Goal: Task Accomplishment & Management: Use online tool/utility

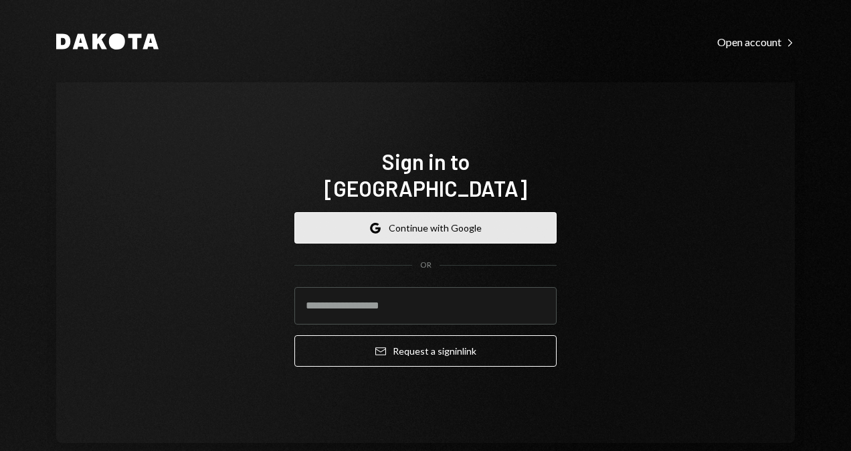
click at [389, 212] on button "Google Continue with Google" at bounding box center [425, 227] width 262 height 31
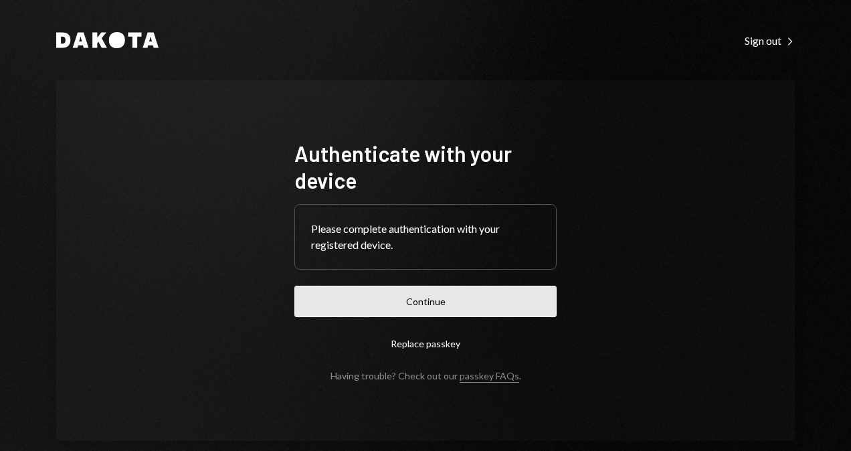
click at [479, 290] on button "Continue" at bounding box center [425, 301] width 262 height 31
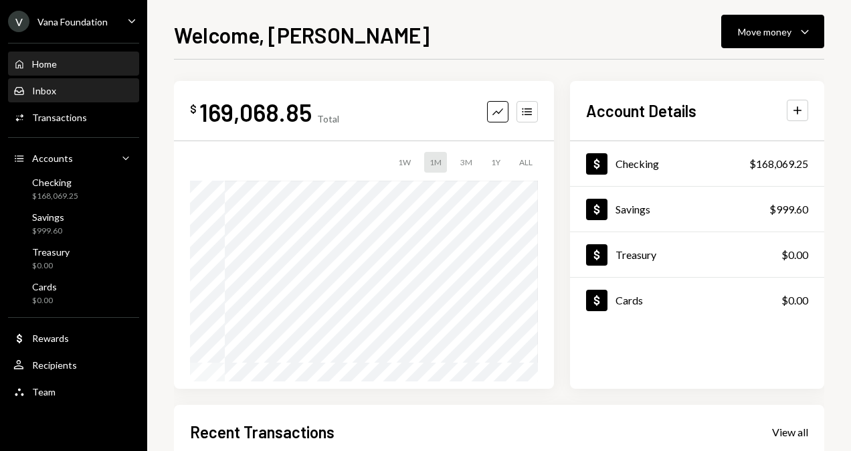
click at [66, 90] on div "Inbox Inbox" at bounding box center [73, 91] width 120 height 12
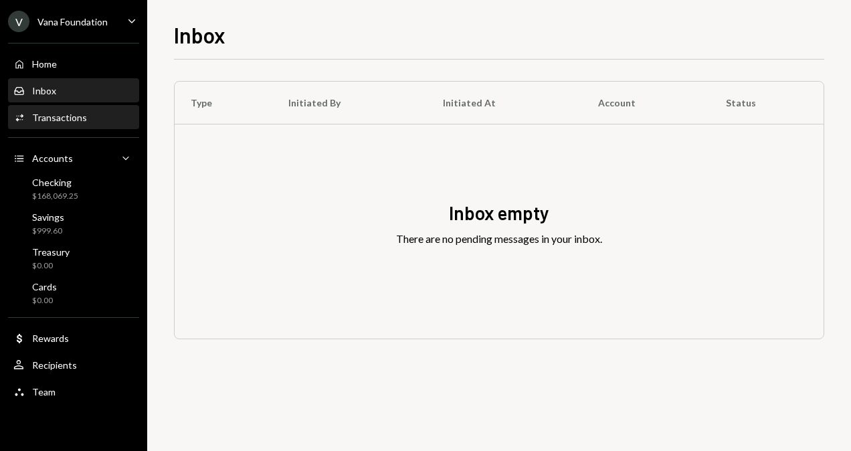
click at [68, 118] on div "Transactions" at bounding box center [59, 117] width 55 height 11
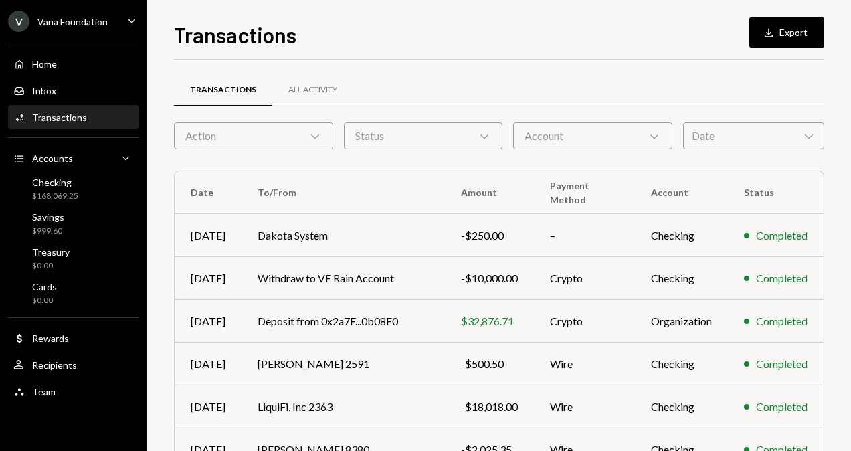
click at [104, 20] on div "Vana Foundation" at bounding box center [72, 21] width 70 height 11
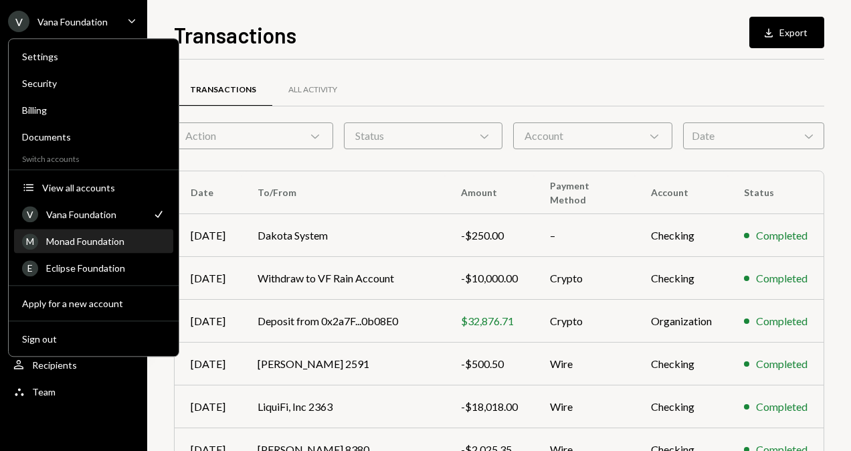
click at [76, 239] on div "Monad Foundation" at bounding box center [105, 240] width 119 height 11
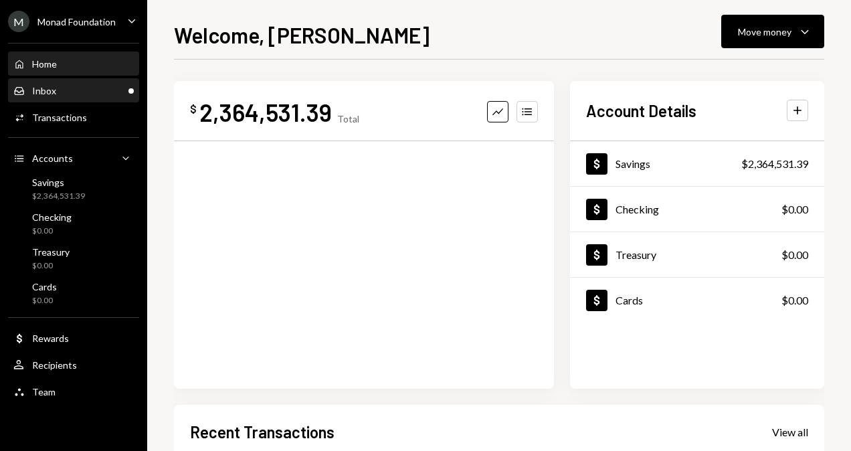
click at [68, 91] on div "Inbox Inbox" at bounding box center [73, 91] width 120 height 12
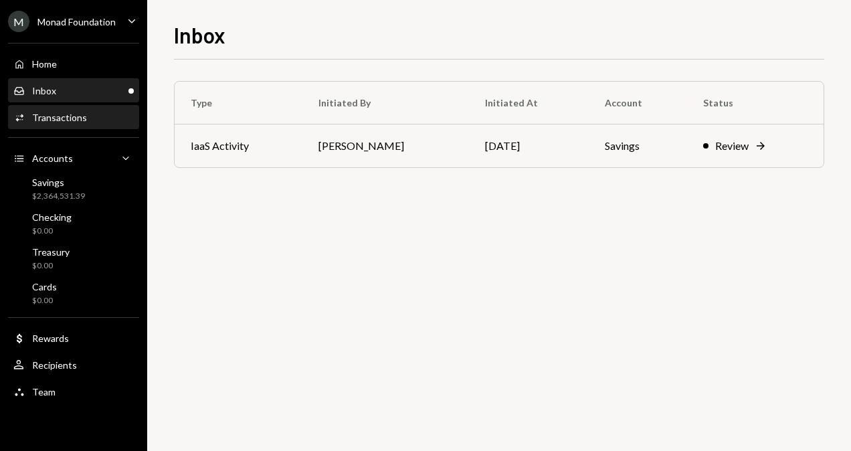
click at [72, 112] on div "Activities Transactions" at bounding box center [50, 118] width 74 height 12
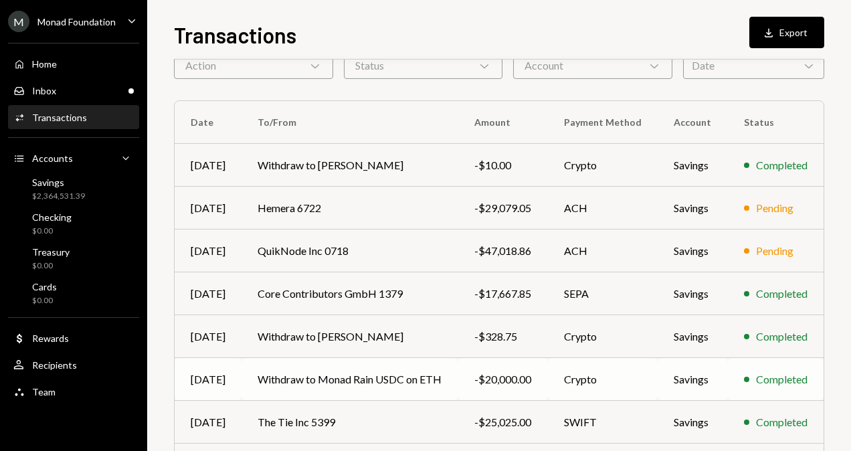
scroll to position [134, 0]
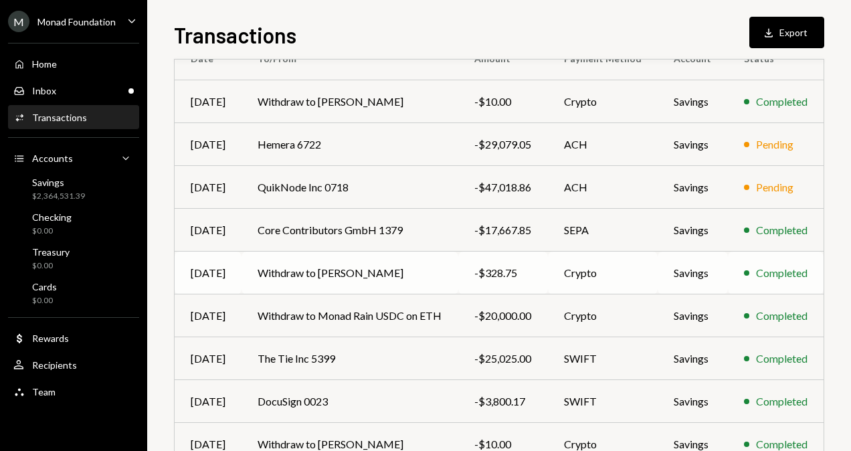
click at [383, 271] on td "Withdraw to Zhonglai Liu" at bounding box center [349, 272] width 217 height 43
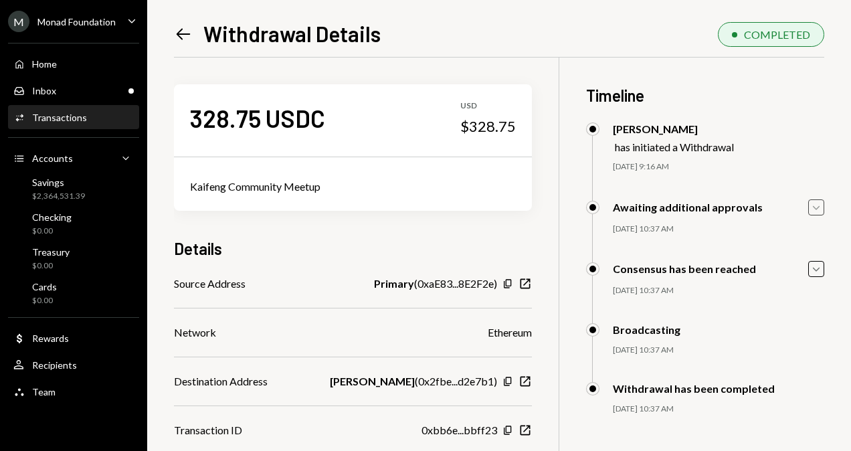
click at [817, 204] on icon "Caret Down" at bounding box center [815, 207] width 15 height 15
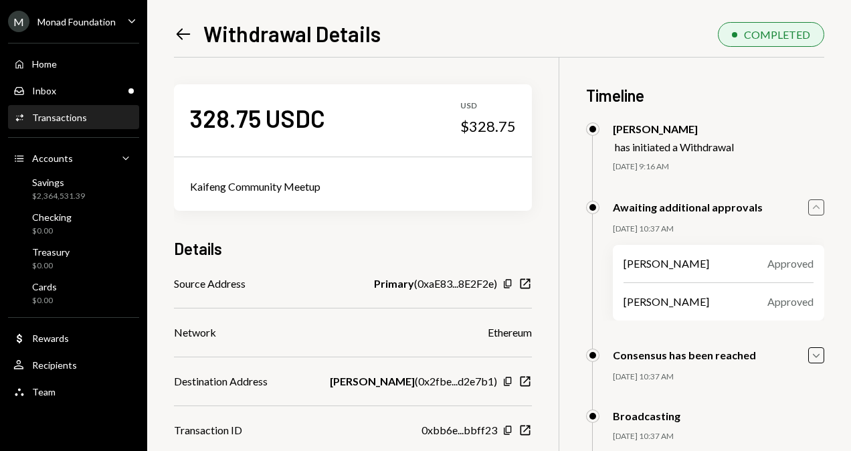
click at [817, 204] on icon "Caret Up" at bounding box center [815, 207] width 15 height 15
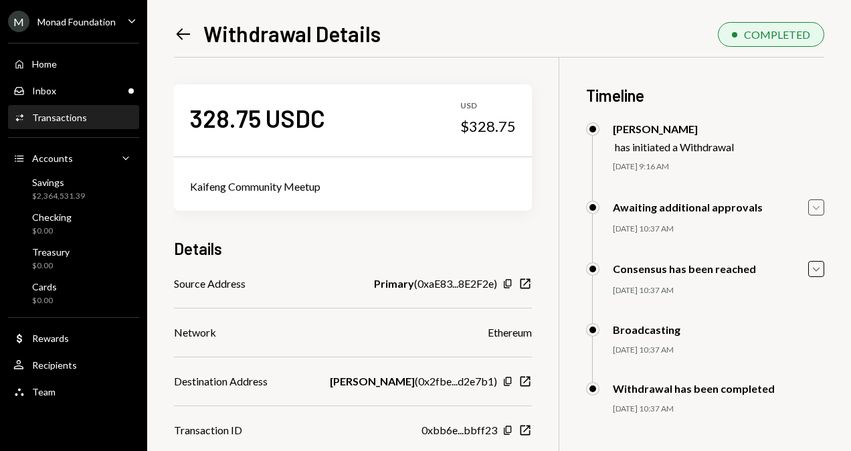
click at [181, 37] on icon at bounding box center [184, 33] width 14 height 11
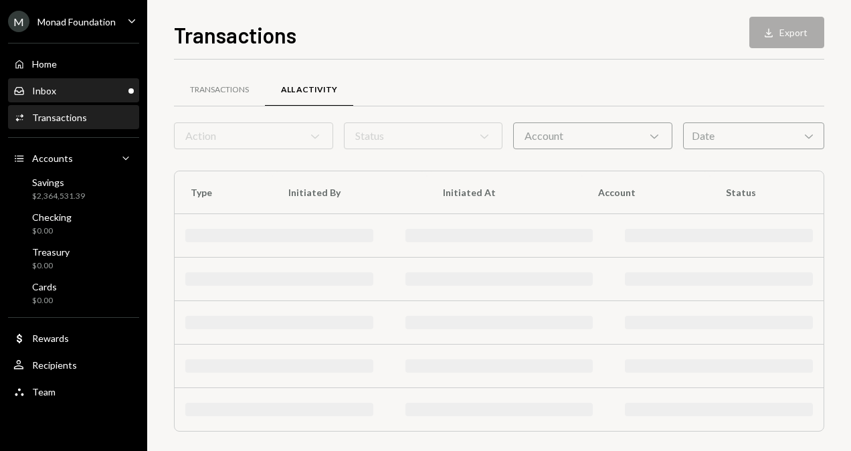
click at [94, 92] on div "Inbox Inbox" at bounding box center [73, 91] width 120 height 12
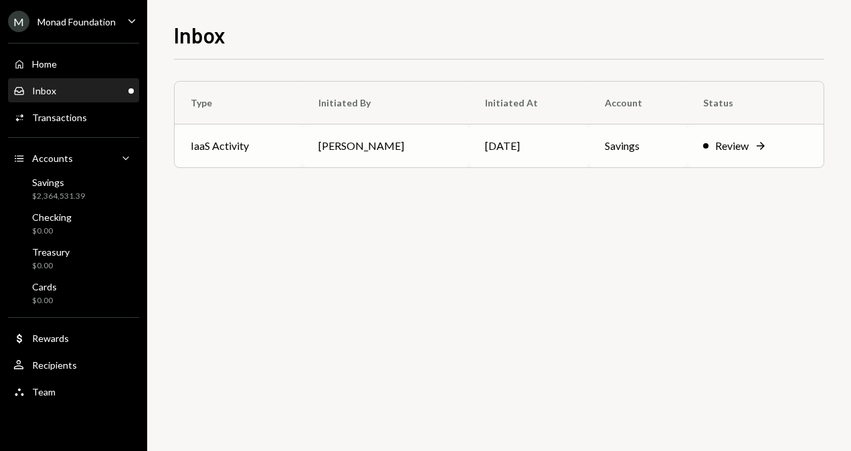
click at [375, 144] on td "[PERSON_NAME]" at bounding box center [385, 145] width 167 height 43
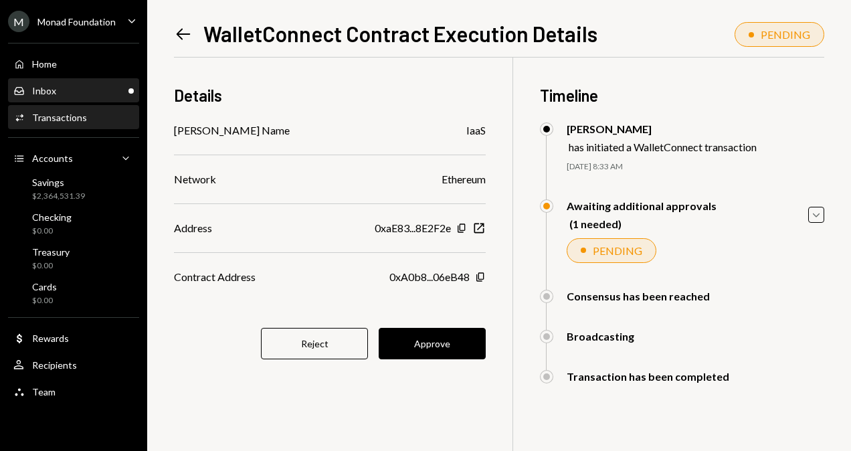
click at [60, 93] on div "Inbox Inbox" at bounding box center [73, 91] width 120 height 12
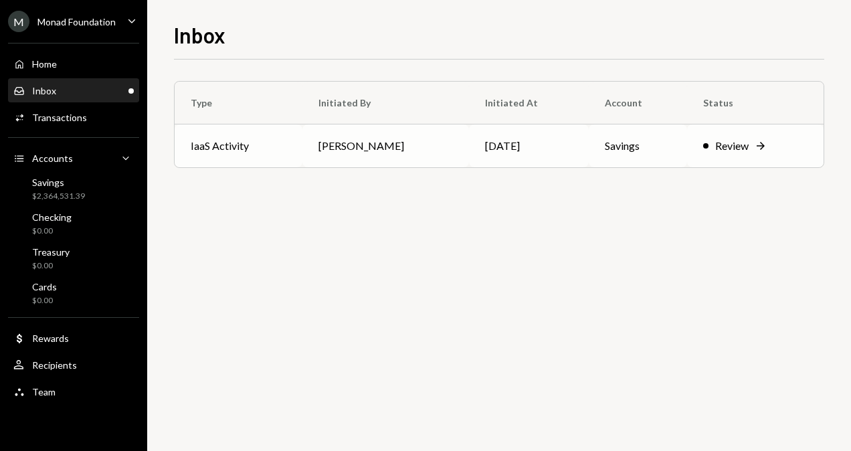
click at [310, 152] on td "[PERSON_NAME]" at bounding box center [385, 145] width 167 height 43
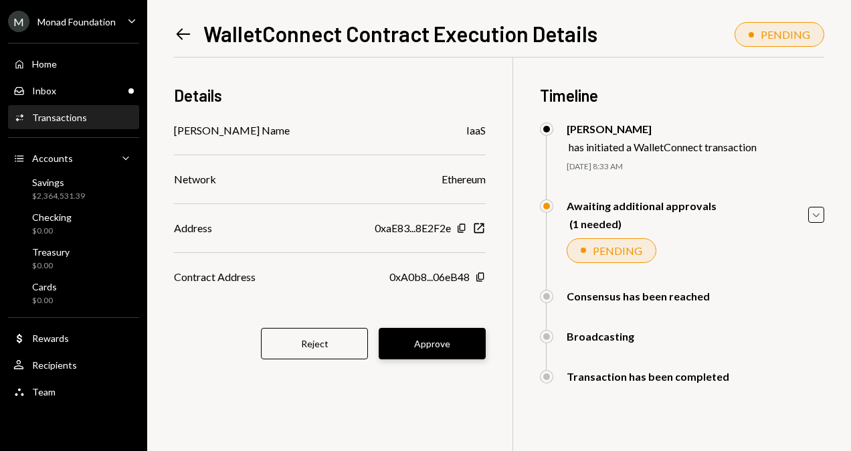
click at [460, 354] on button "Approve" at bounding box center [431, 343] width 107 height 31
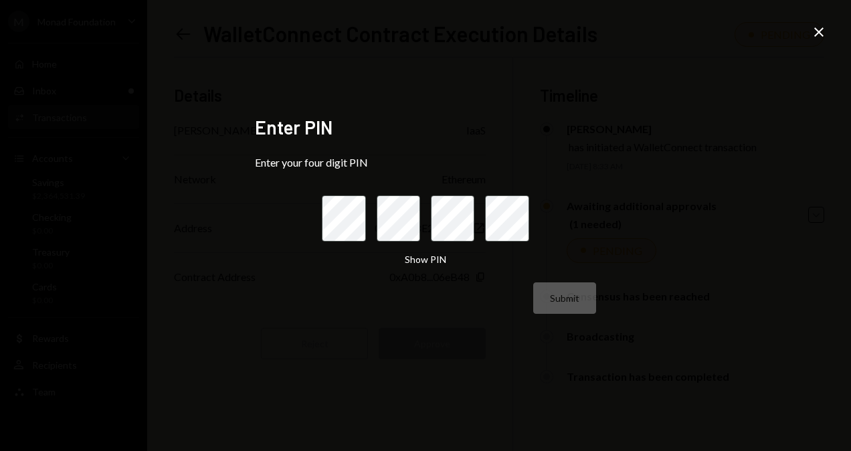
click at [829, 43] on div "Enter PIN Enter your four digit PIN Show PIN Submit Close" at bounding box center [425, 225] width 851 height 451
click at [815, 32] on icon "Close" at bounding box center [818, 32] width 16 height 16
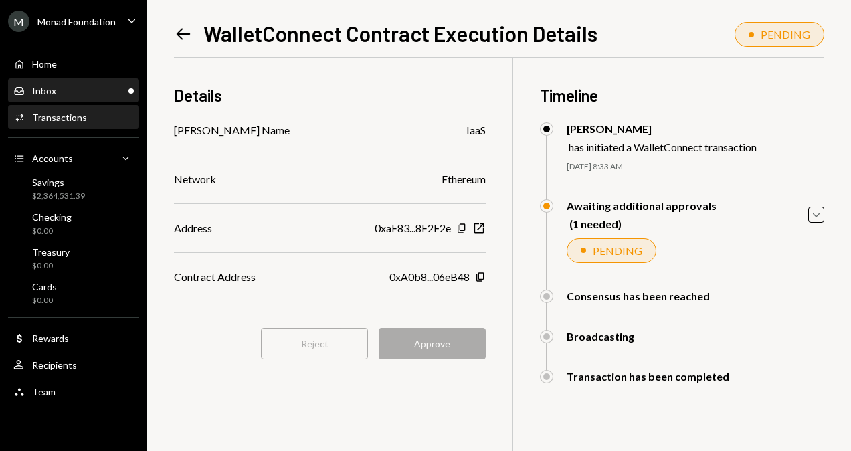
click at [79, 80] on div "Inbox Inbox" at bounding box center [73, 91] width 120 height 23
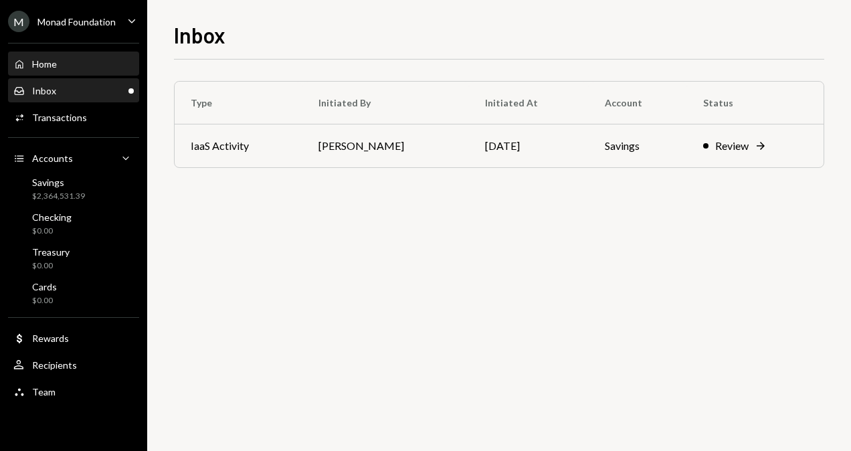
click at [84, 68] on div "Home Home" at bounding box center [73, 64] width 120 height 12
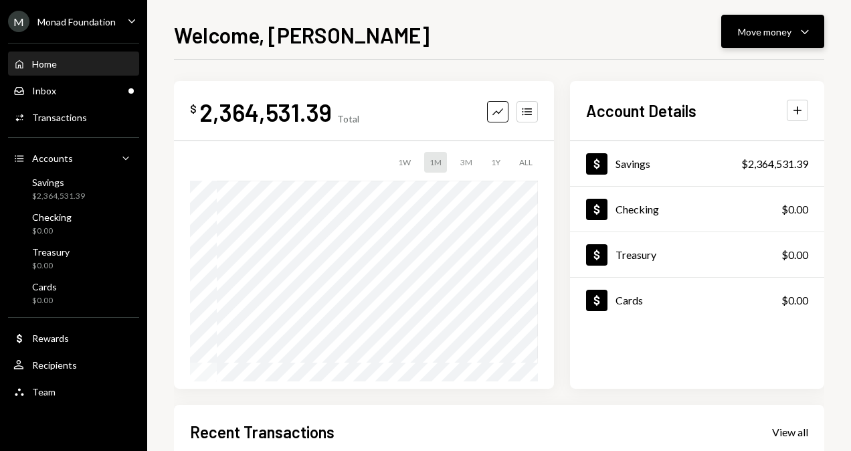
click at [798, 32] on icon "Caret Down" at bounding box center [804, 31] width 16 height 16
click at [633, 29] on div "Welcome, George Move money Caret Down" at bounding box center [499, 33] width 650 height 29
click at [576, 39] on div "Welcome, [PERSON_NAME] Move money Caret Down" at bounding box center [499, 33] width 650 height 29
drag, startPoint x: 461, startPoint y: 38, endPoint x: 469, endPoint y: 37, distance: 7.4
click at [462, 38] on div "Welcome, George Move money Caret Down" at bounding box center [499, 33] width 650 height 29
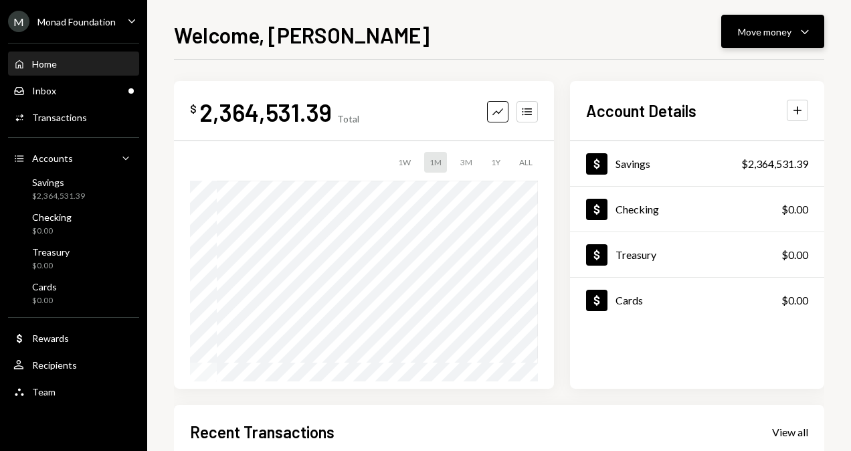
click at [816, 30] on button "Move money Caret Down" at bounding box center [772, 31] width 103 height 33
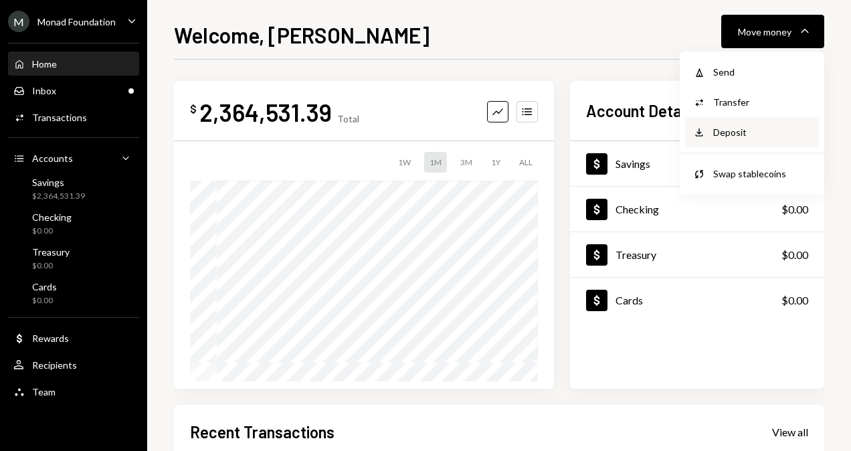
click at [750, 138] on div "Deposit" at bounding box center [762, 132] width 98 height 14
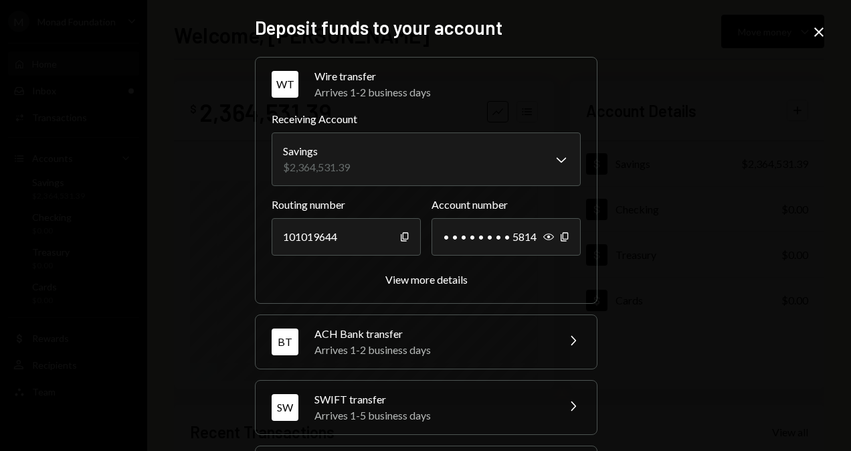
click at [818, 33] on icon "Close" at bounding box center [818, 32] width 16 height 16
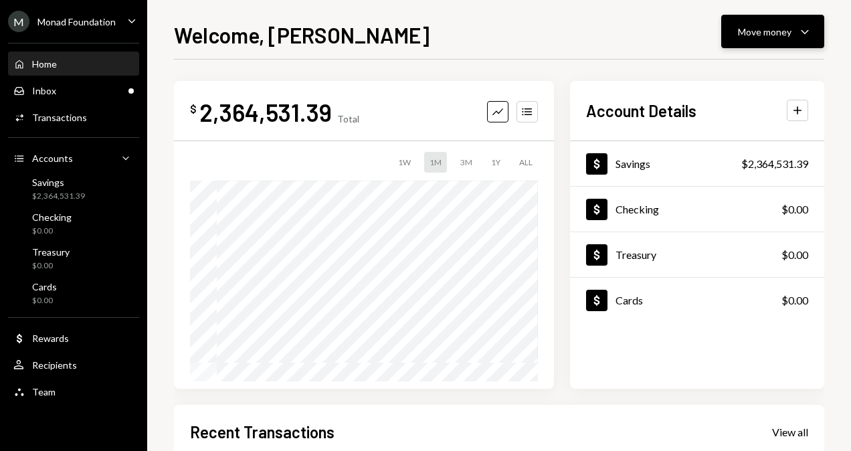
click at [779, 31] on div "Move money" at bounding box center [764, 32] width 53 height 14
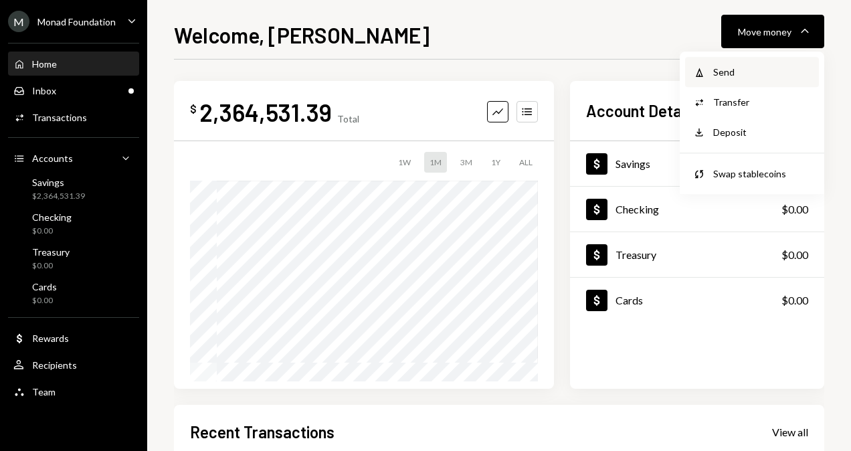
click at [756, 79] on div "Withdraw Send" at bounding box center [752, 72] width 134 height 30
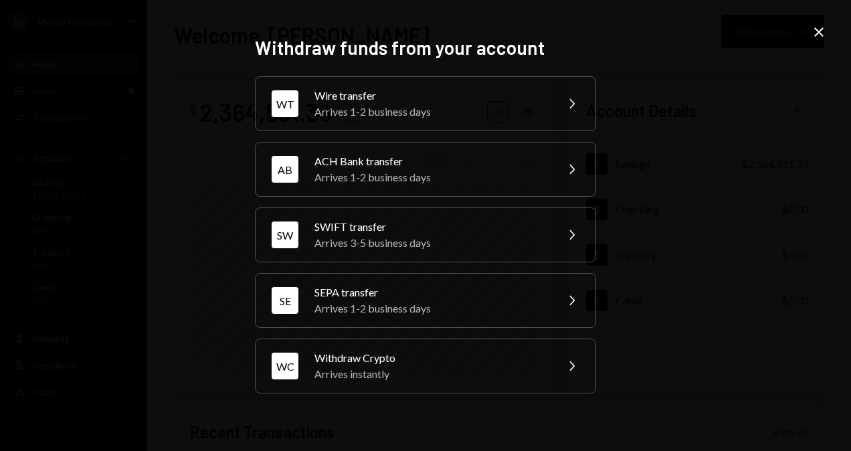
click at [821, 24] on icon "Close" at bounding box center [818, 32] width 16 height 16
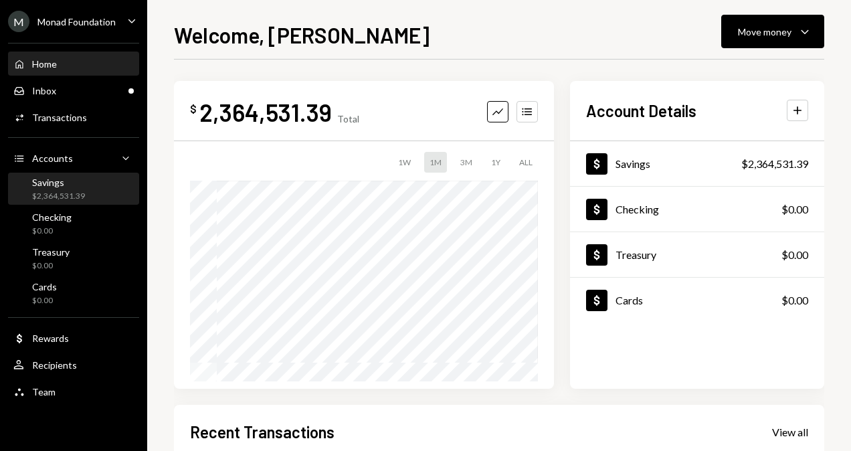
click at [59, 187] on div "Savings" at bounding box center [58, 182] width 53 height 11
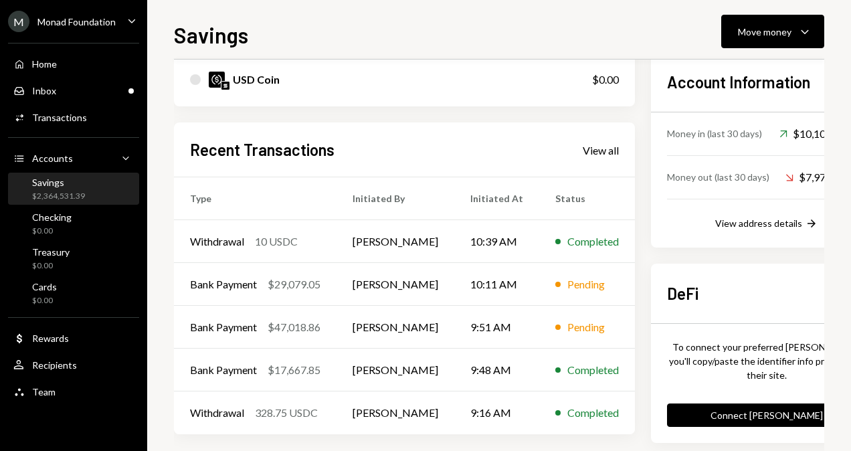
scroll to position [407, 0]
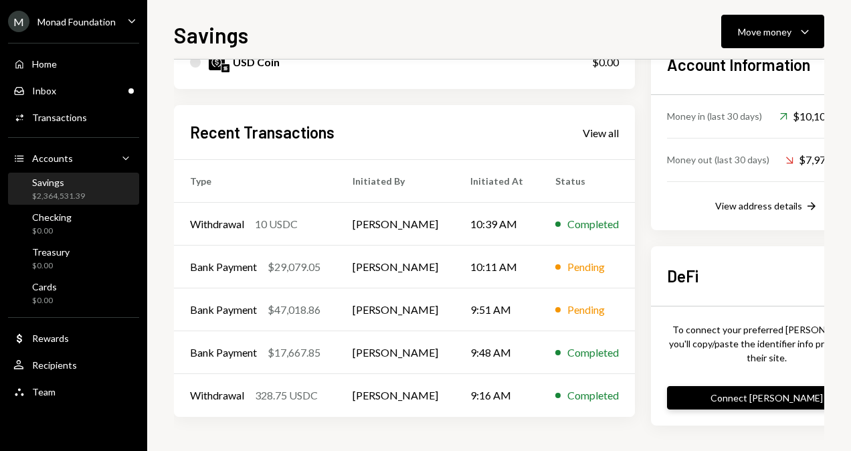
click at [732, 397] on button "Connect dApp" at bounding box center [766, 397] width 199 height 23
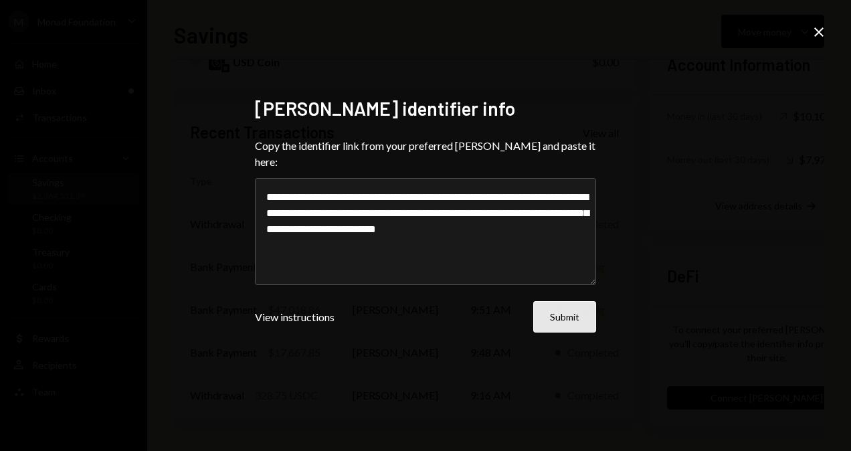
type textarea "**********"
click at [568, 308] on button "Submit" at bounding box center [564, 316] width 63 height 31
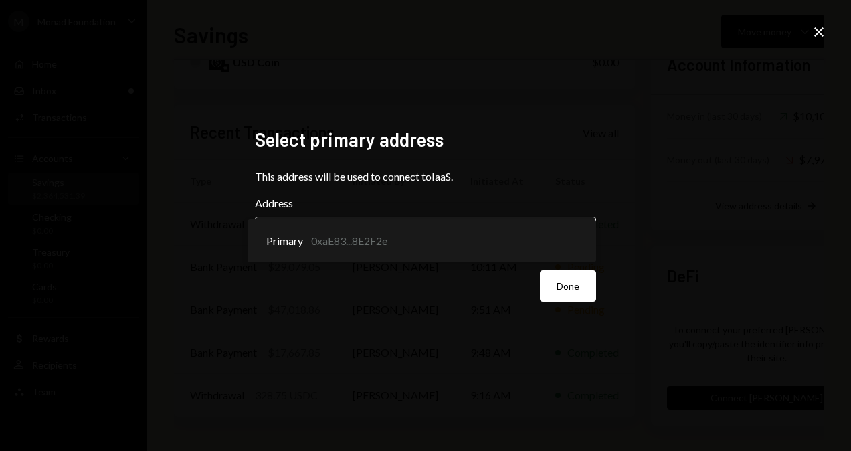
click at [457, 218] on button "Primary Chevron Down" at bounding box center [425, 235] width 341 height 37
click at [656, 189] on div "Select primary address This address will be used to connect to IaaS . Address P…" at bounding box center [425, 225] width 851 height 451
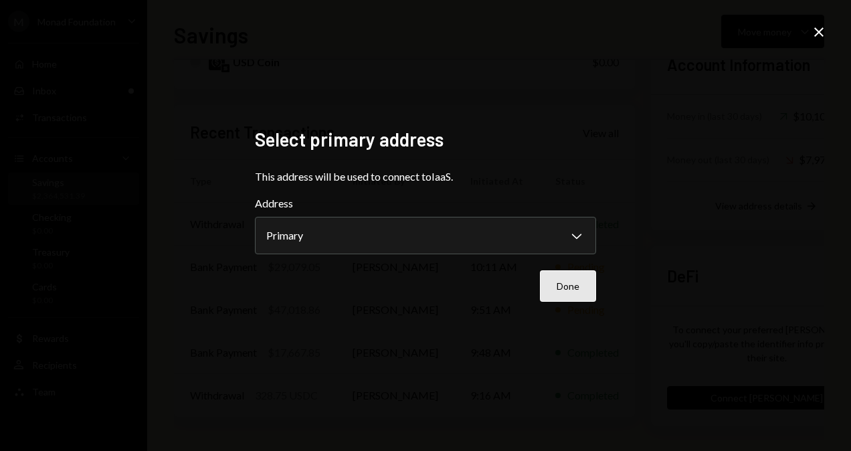
click at [571, 285] on button "Done" at bounding box center [568, 285] width 56 height 31
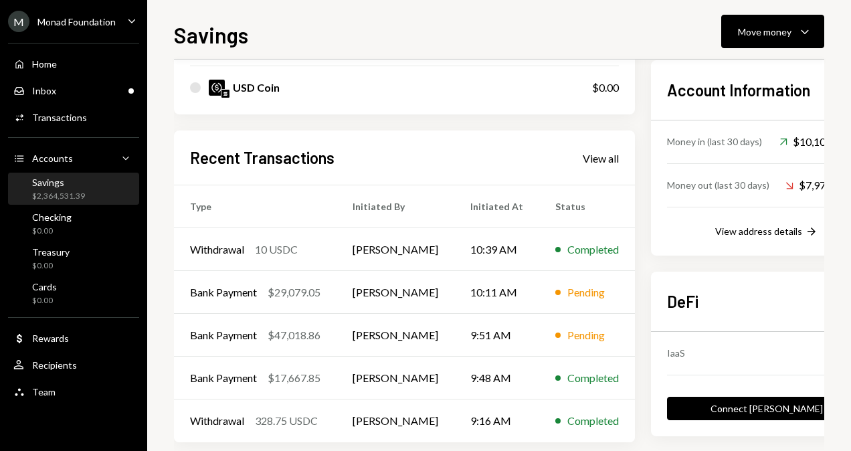
scroll to position [398, 0]
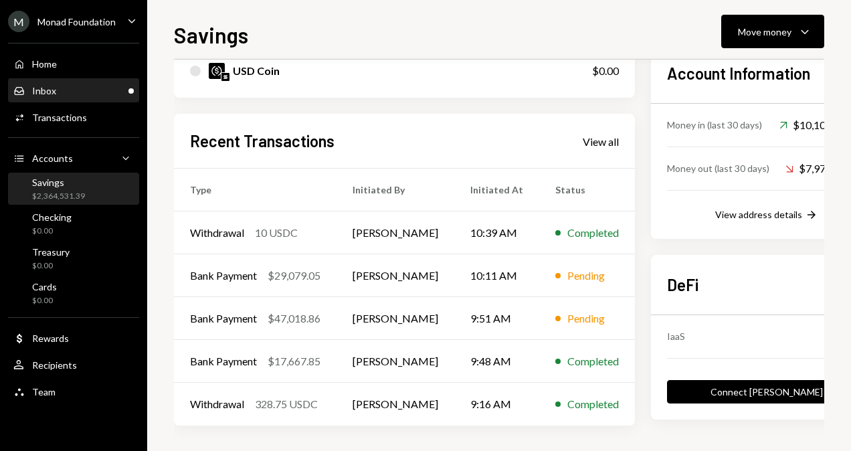
click at [116, 90] on div "Inbox Inbox" at bounding box center [73, 91] width 120 height 12
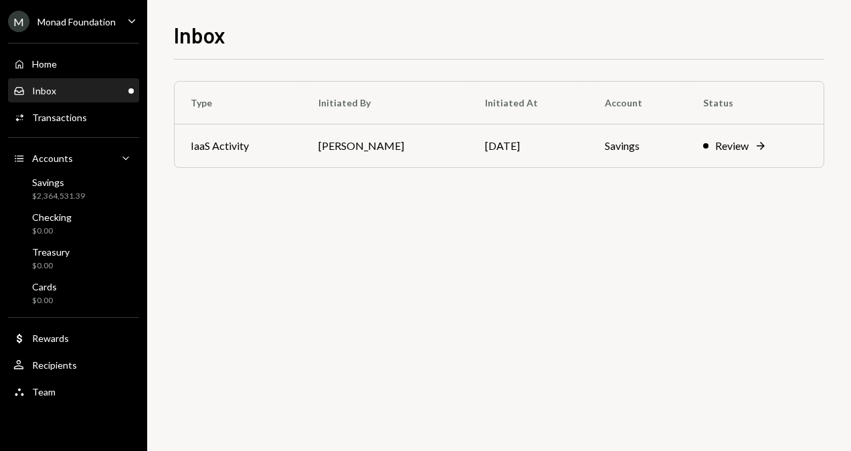
click at [78, 90] on div "Inbox Inbox" at bounding box center [73, 91] width 120 height 12
click at [72, 68] on div "Home Home" at bounding box center [73, 64] width 120 height 12
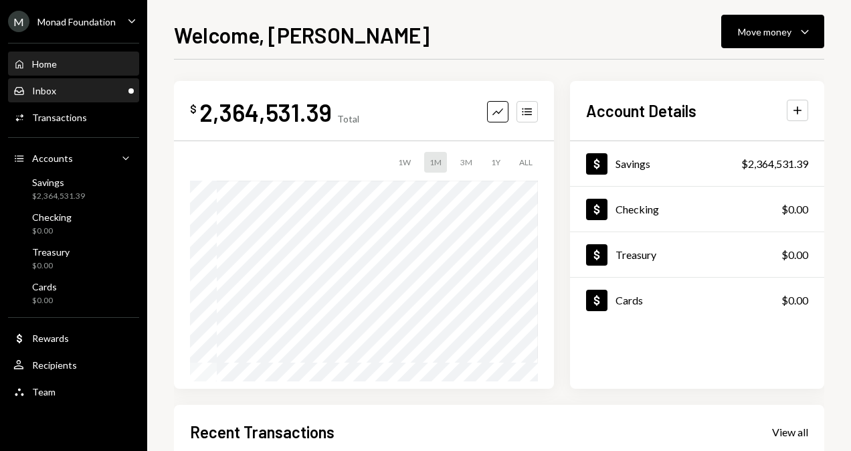
click at [92, 86] on div "Inbox Inbox" at bounding box center [73, 91] width 120 height 12
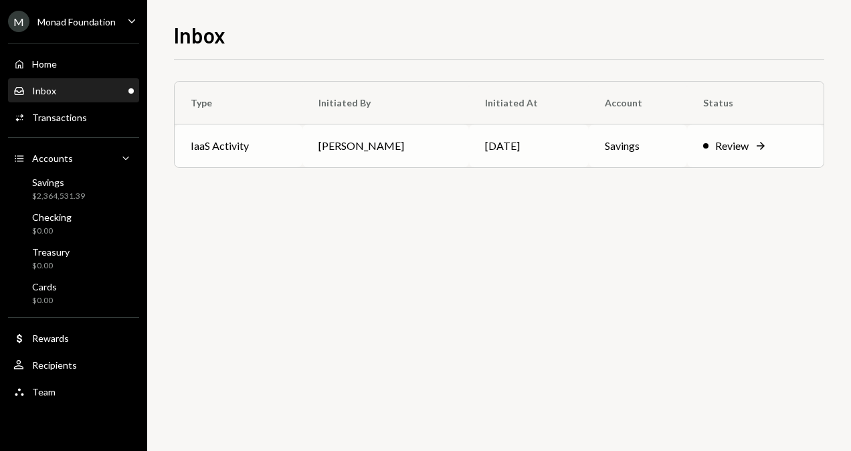
click at [437, 146] on td "[PERSON_NAME]" at bounding box center [385, 145] width 167 height 43
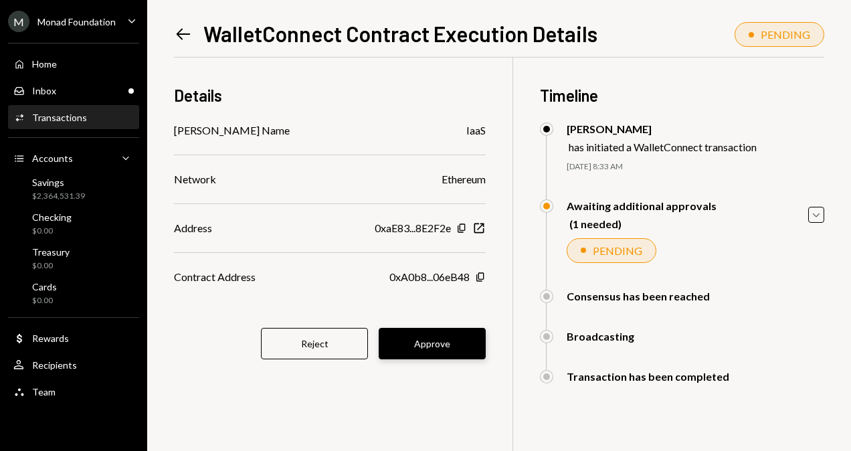
click at [435, 344] on button "Approve" at bounding box center [431, 343] width 107 height 31
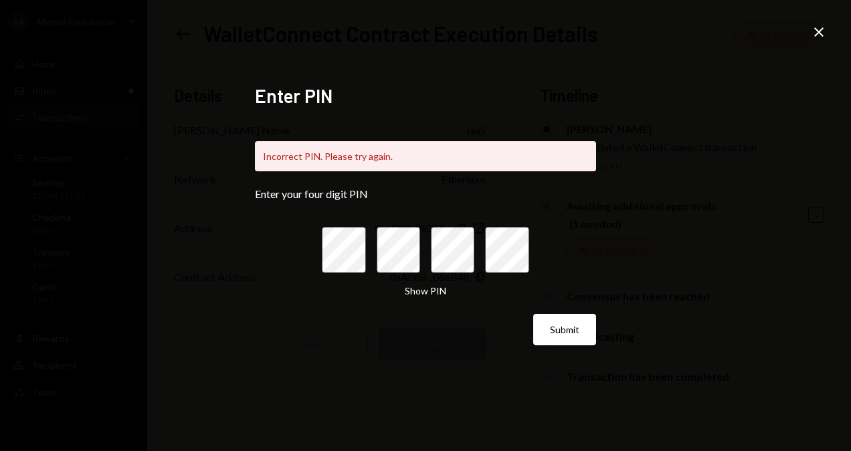
click at [427, 282] on div "Show PIN" at bounding box center [425, 262] width 207 height 71
click at [423, 290] on button "Show PIN" at bounding box center [425, 291] width 41 height 13
click at [423, 290] on button "Hide PIN" at bounding box center [425, 291] width 37 height 13
click at [559, 333] on button "Submit" at bounding box center [564, 329] width 63 height 31
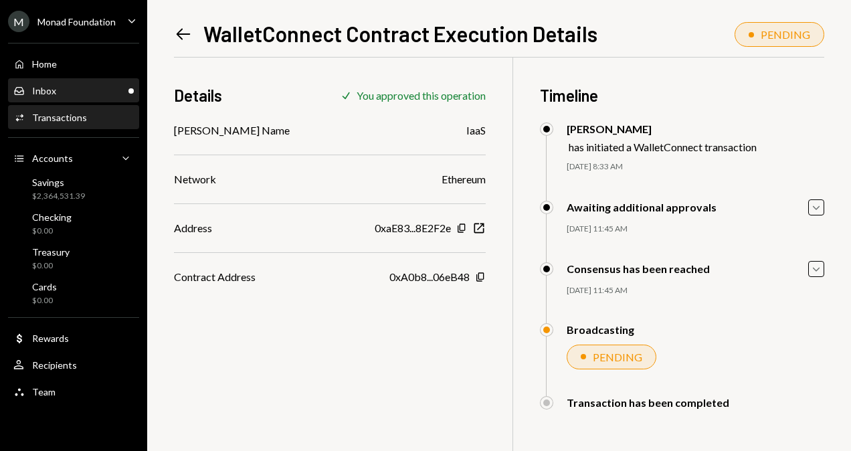
click at [44, 82] on div "Inbox Inbox" at bounding box center [73, 91] width 120 height 23
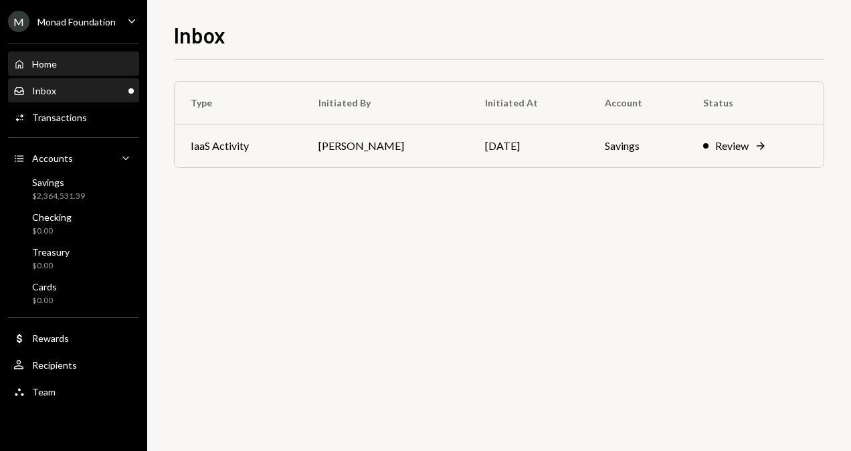
click at [55, 68] on div "Home" at bounding box center [44, 63] width 25 height 11
